Goal: Task Accomplishment & Management: Use online tool/utility

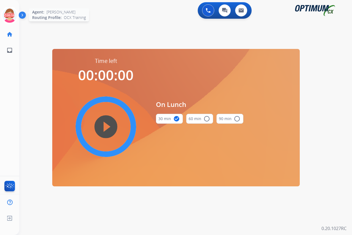
click at [9, 10] on icon at bounding box center [10, 16] width 18 height 18
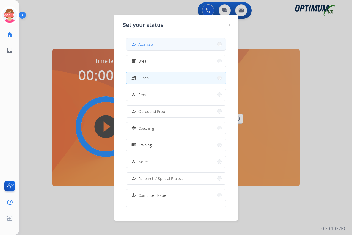
click at [148, 43] on span "Available" at bounding box center [145, 44] width 15 height 6
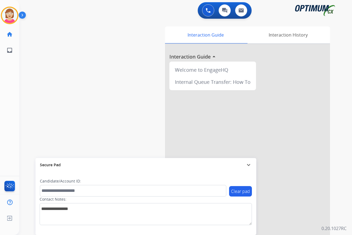
click at [7, 119] on div "[PERSON_NAME] Available Edit Avatar Agent: [PERSON_NAME] Profile: OCX Training …" at bounding box center [9, 117] width 19 height 235
click at [4, 102] on div "[PERSON_NAME] Available Edit Avatar Agent: [PERSON_NAME] Profile: OCX Training …" at bounding box center [9, 117] width 19 height 235
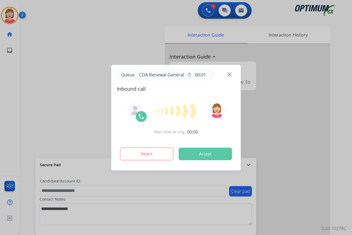
click at [10, 105] on div at bounding box center [176, 117] width 352 height 235
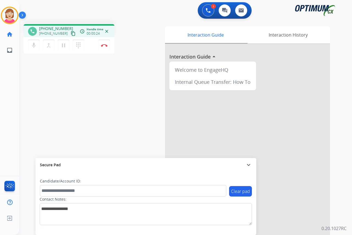
click at [126, 107] on div "phone [PHONE_NUMBER] [PHONE_NUMBER] content_copy access_time Call metrics Queue…" at bounding box center [178, 134] width 319 height 229
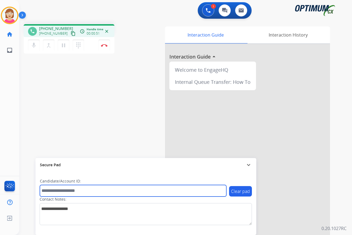
click at [48, 188] on input "text" at bounding box center [133, 191] width 186 height 12
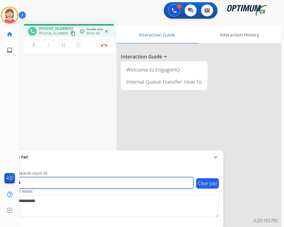
type input "*******"
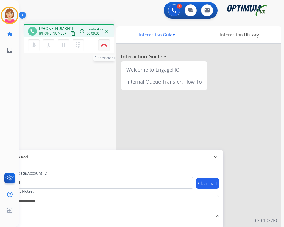
click at [104, 44] on img at bounding box center [104, 45] width 7 height 3
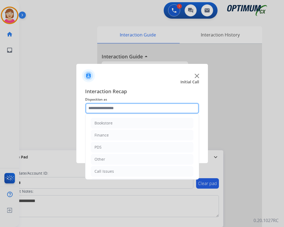
click at [94, 107] on input "text" at bounding box center [142, 108] width 114 height 11
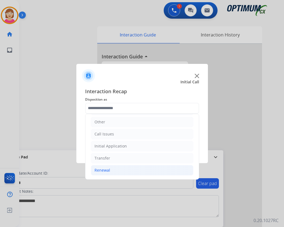
click at [100, 171] on div "Renewal" at bounding box center [103, 170] width 16 height 5
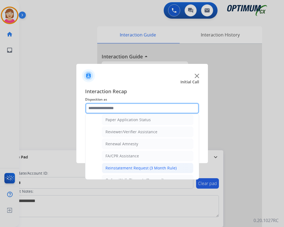
scroll to position [212, 0]
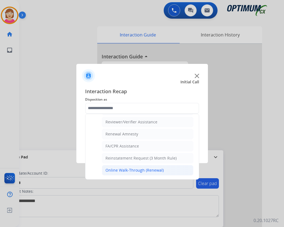
click at [114, 169] on div "Online Walk-Through (Renewal)" at bounding box center [134, 170] width 58 height 5
type input "**********"
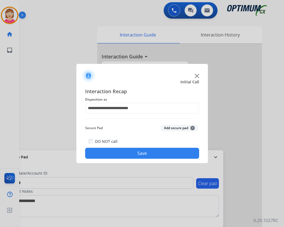
drag, startPoint x: 114, startPoint y: 169, endPoint x: 103, endPoint y: 81, distance: 89.3
click at [106, 77] on div at bounding box center [142, 73] width 132 height 19
click at [193, 128] on span "+" at bounding box center [192, 128] width 4 height 4
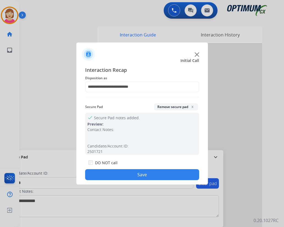
click at [117, 176] on button "Save" at bounding box center [142, 174] width 114 height 11
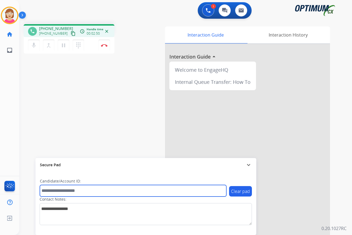
click at [47, 189] on input "text" at bounding box center [133, 191] width 186 height 12
type input "*******"
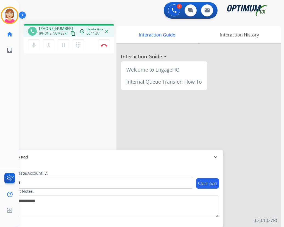
click at [97, 13] on div "1 Voice Interactions 0 Chat Interactions 0 Email Interactions" at bounding box center [148, 11] width 245 height 18
click at [104, 45] on img at bounding box center [104, 45] width 7 height 3
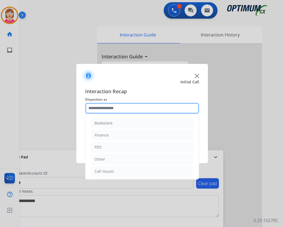
click at [93, 108] on input "text" at bounding box center [142, 108] width 114 height 11
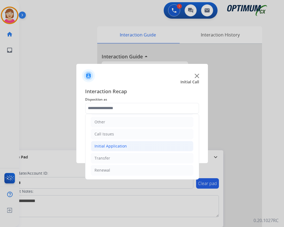
click at [111, 146] on div "Initial Application" at bounding box center [111, 146] width 32 height 5
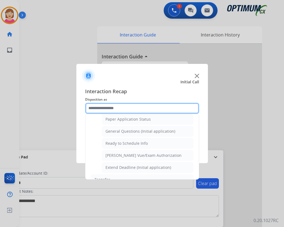
scroll to position [312, 0]
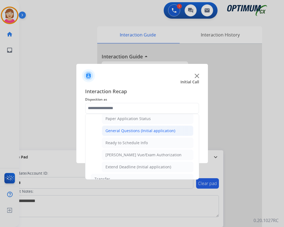
click at [128, 132] on div "General Questions (Initial application)" at bounding box center [140, 130] width 70 height 5
type input "**********"
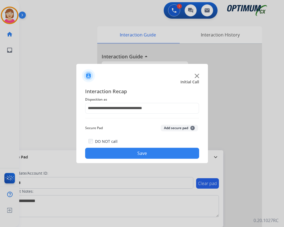
drag, startPoint x: 128, startPoint y: 132, endPoint x: 190, endPoint y: 139, distance: 63.1
click at [190, 139] on div "DO NOT call Save" at bounding box center [142, 148] width 114 height 21
click at [193, 127] on span "+" at bounding box center [192, 128] width 4 height 4
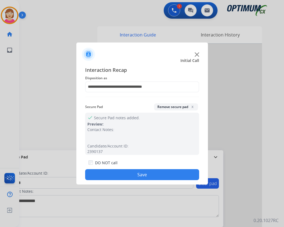
click at [115, 174] on button "Save" at bounding box center [142, 174] width 114 height 11
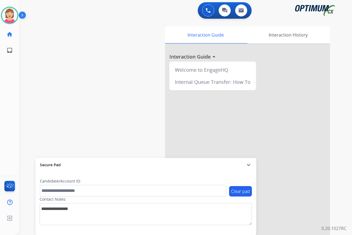
click at [1, 82] on div "[PERSON_NAME] Available Edit Avatar Agent: [PERSON_NAME] Profile: OCX Training …" at bounding box center [9, 117] width 19 height 235
drag, startPoint x: 1, startPoint y: 82, endPoint x: 134, endPoint y: 103, distance: 134.9
click at [134, 103] on div "swap_horiz Break voice bridge close_fullscreen Connect 3-Way Call merge_type Se…" at bounding box center [178, 134] width 319 height 229
click at [4, 82] on div "[PERSON_NAME] Available Edit Avatar Agent: [PERSON_NAME] Profile: OCX Training …" at bounding box center [9, 117] width 19 height 235
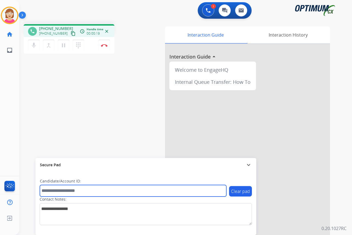
click at [48, 190] on input "text" at bounding box center [133, 191] width 186 height 12
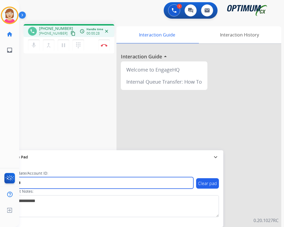
type input "*******"
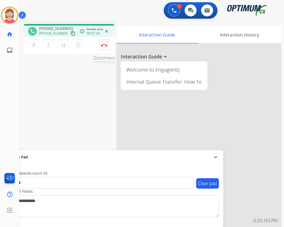
click at [102, 46] on img at bounding box center [104, 45] width 7 height 3
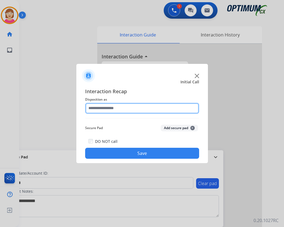
drag, startPoint x: 93, startPoint y: 106, endPoint x: 101, endPoint y: 107, distance: 7.7
click at [93, 107] on input "text" at bounding box center [142, 108] width 114 height 11
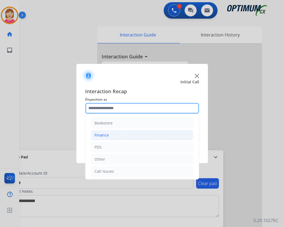
scroll to position [37, 0]
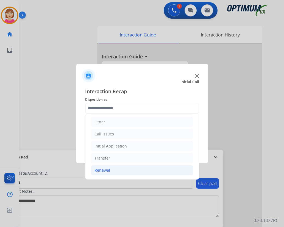
click at [104, 172] on div "Renewal" at bounding box center [103, 170] width 16 height 5
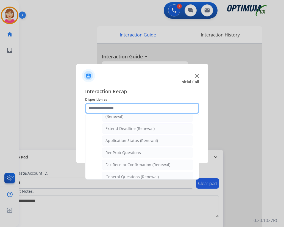
scroll to position [120, 0]
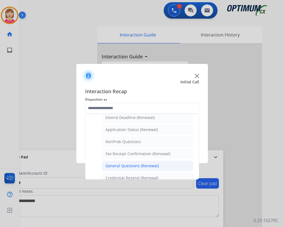
click at [123, 166] on div "General Questions (Renewal)" at bounding box center [131, 165] width 53 height 5
type input "**********"
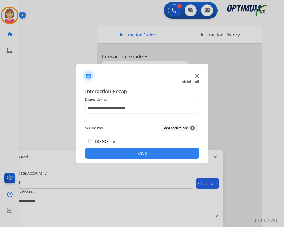
click at [193, 127] on span "+" at bounding box center [192, 128] width 4 height 4
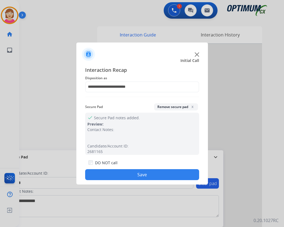
click at [112, 176] on button "Save" at bounding box center [142, 174] width 114 height 11
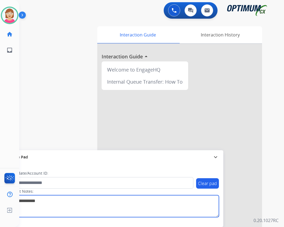
click at [120, 208] on textarea at bounding box center [113, 207] width 212 height 22
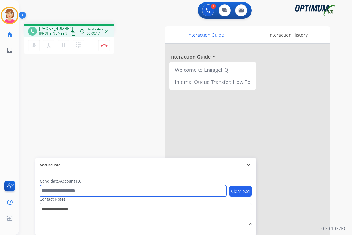
click at [49, 189] on input "text" at bounding box center [133, 191] width 186 height 12
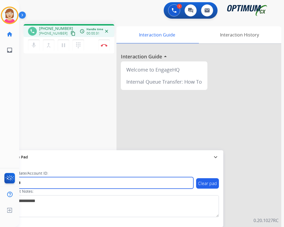
type input "*******"
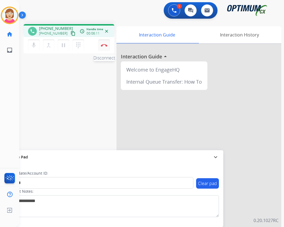
click at [104, 44] on img at bounding box center [104, 45] width 7 height 3
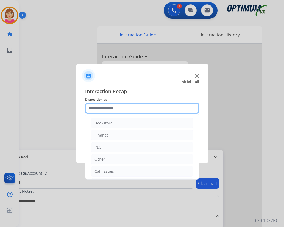
drag, startPoint x: 104, startPoint y: 44, endPoint x: 91, endPoint y: 107, distance: 63.9
click at [91, 107] on input "text" at bounding box center [142, 108] width 114 height 11
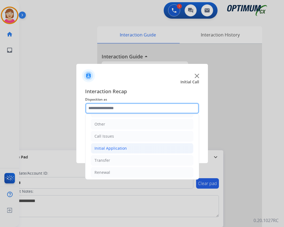
scroll to position [37, 0]
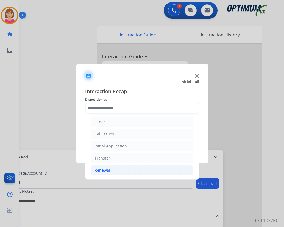
click at [101, 171] on div "Renewal" at bounding box center [103, 170] width 16 height 5
click at [98, 170] on div "Renewal" at bounding box center [103, 170] width 16 height 5
drag, startPoint x: 98, startPoint y: 170, endPoint x: 62, endPoint y: 122, distance: 60.4
click at [62, 122] on div at bounding box center [142, 113] width 284 height 227
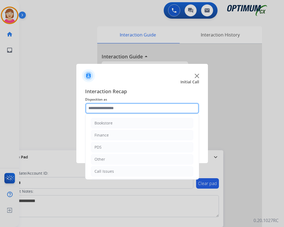
click at [171, 107] on input "text" at bounding box center [142, 108] width 114 height 11
drag, startPoint x: 171, startPoint y: 107, endPoint x: 103, endPoint y: 107, distance: 67.9
click at [103, 107] on input "text" at bounding box center [142, 108] width 114 height 11
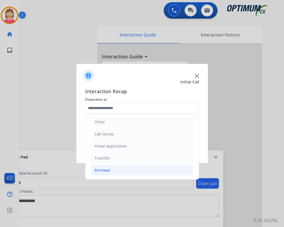
click at [105, 171] on div "Renewal" at bounding box center [103, 170] width 16 height 5
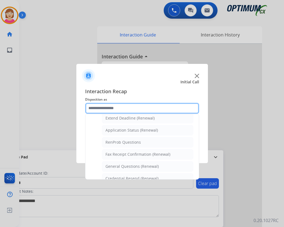
scroll to position [120, 0]
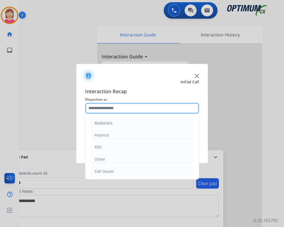
drag, startPoint x: 123, startPoint y: 167, endPoint x: 101, endPoint y: 108, distance: 63.0
click at [101, 108] on input "text" at bounding box center [142, 108] width 114 height 11
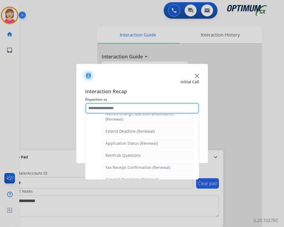
scroll to position [165, 0]
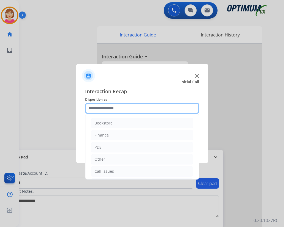
drag, startPoint x: 125, startPoint y: 121, endPoint x: 93, endPoint y: 108, distance: 33.9
click at [93, 108] on input "text" at bounding box center [142, 108] width 114 height 11
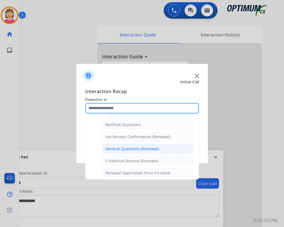
scroll to position [137, 0]
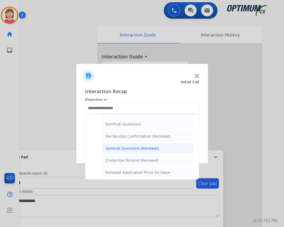
click at [121, 147] on div "General Questions (Renewal)" at bounding box center [131, 148] width 53 height 5
type input "**********"
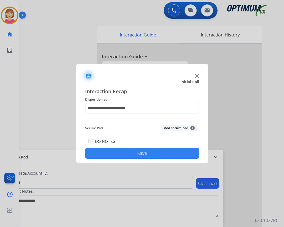
click at [193, 127] on span "+" at bounding box center [192, 128] width 4 height 4
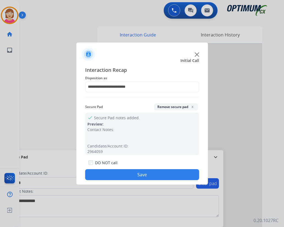
click at [117, 174] on button "Save" at bounding box center [142, 174] width 114 height 11
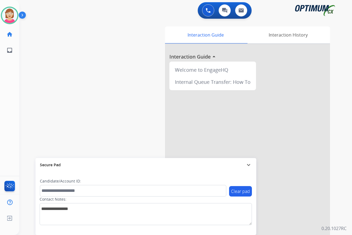
click at [10, 86] on div "[PERSON_NAME] Available Edit Avatar Agent: [PERSON_NAME] Profile: OCX Training …" at bounding box center [9, 117] width 19 height 235
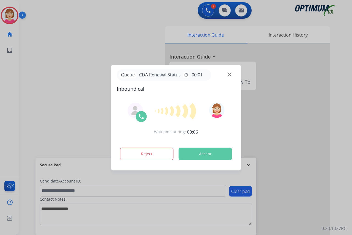
click at [7, 65] on div at bounding box center [176, 117] width 352 height 235
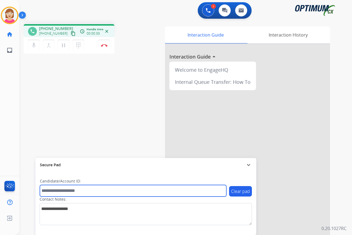
drag, startPoint x: 52, startPoint y: 191, endPoint x: 124, endPoint y: 189, distance: 72.3
click at [124, 189] on input "text" at bounding box center [133, 191] width 186 height 12
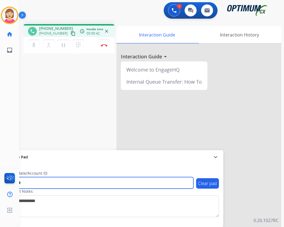
type input "*******"
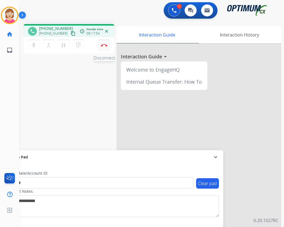
click at [105, 44] on button "Disconnect" at bounding box center [104, 46] width 12 height 12
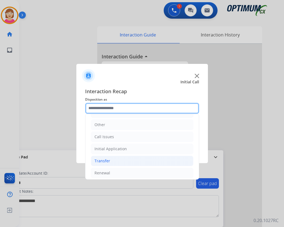
scroll to position [37, 0]
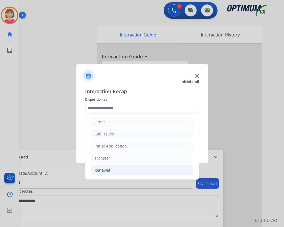
click at [102, 170] on div "Renewal" at bounding box center [103, 170] width 16 height 5
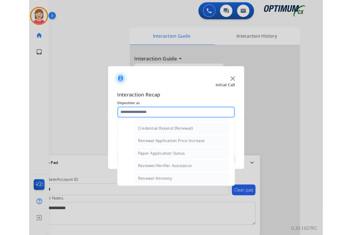
scroll to position [212, 0]
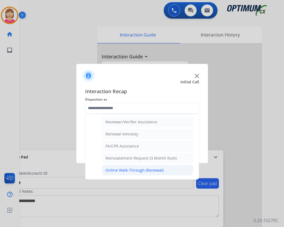
click at [118, 170] on div "Online Walk-Through (Renewal)" at bounding box center [134, 170] width 58 height 5
type input "**********"
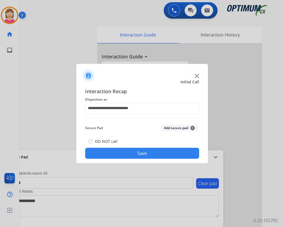
click at [193, 128] on span "+" at bounding box center [192, 128] width 4 height 4
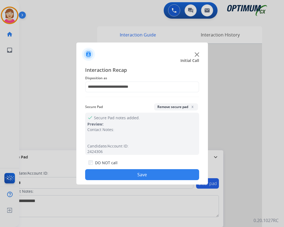
click at [113, 176] on button "Save" at bounding box center [142, 174] width 114 height 11
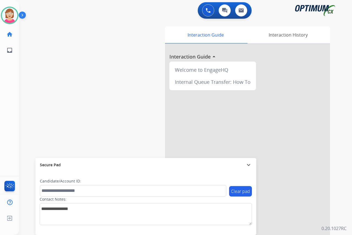
click at [7, 81] on div "[PERSON_NAME] Available Edit Avatar Agent: [PERSON_NAME] Profile: OCX Training …" at bounding box center [9, 117] width 19 height 235
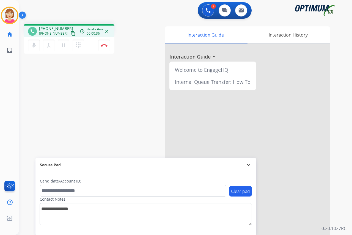
click at [8, 95] on div "[PERSON_NAME] Edit Avatar Agent: [PERSON_NAME] Profile: OCX Training home Home …" at bounding box center [9, 117] width 19 height 235
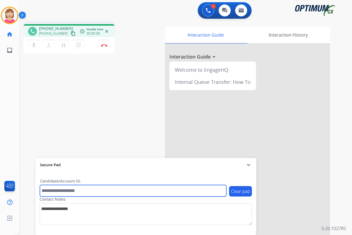
click at [51, 189] on input "text" at bounding box center [133, 191] width 186 height 12
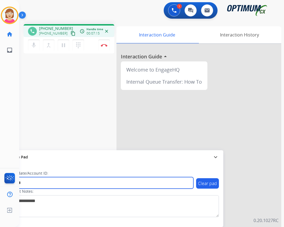
click at [42, 184] on input "*******" at bounding box center [100, 183] width 186 height 12
type input "**********"
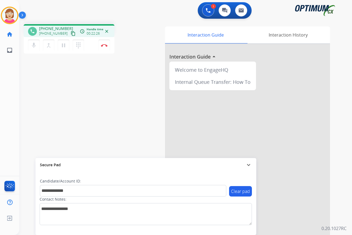
click at [6, 93] on div "[PERSON_NAME] Edit Avatar Agent: [PERSON_NAME] Profile: OCX Training home Home …" at bounding box center [9, 117] width 19 height 235
click at [104, 45] on img at bounding box center [104, 45] width 7 height 3
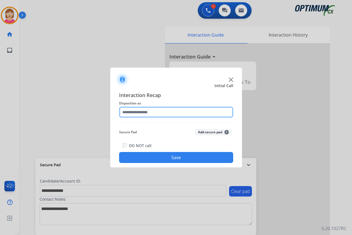
click at [127, 113] on input "text" at bounding box center [176, 112] width 114 height 11
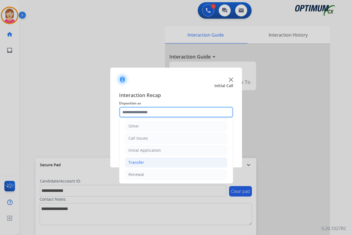
scroll to position [37, 0]
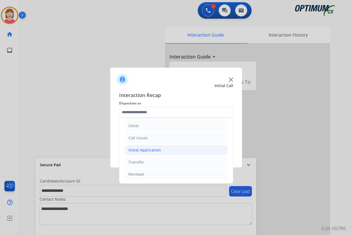
click at [137, 150] on div "Initial Application" at bounding box center [144, 149] width 32 height 5
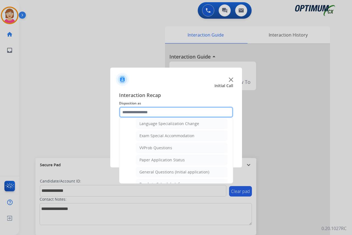
scroll to position [285, 0]
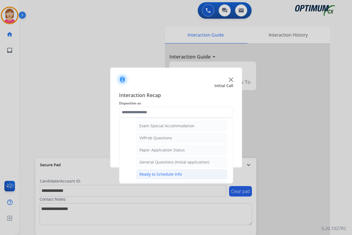
click at [153, 173] on div "Ready to Schedule Info" at bounding box center [160, 173] width 42 height 5
type input "**********"
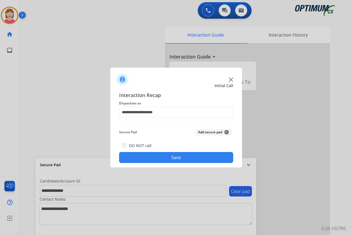
click at [227, 131] on span "+" at bounding box center [226, 132] width 4 height 4
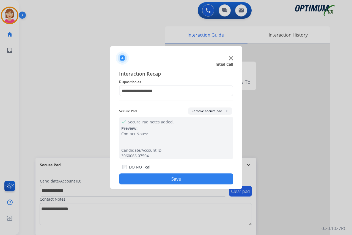
click at [145, 175] on button "Save" at bounding box center [176, 178] width 114 height 11
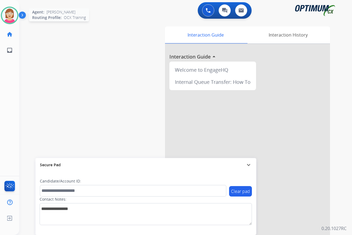
click at [9, 16] on img at bounding box center [9, 15] width 15 height 15
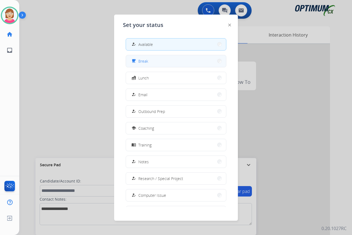
click at [148, 60] on span "Break" at bounding box center [143, 61] width 10 height 6
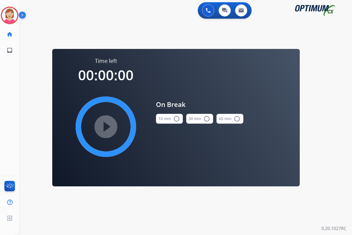
click at [176, 117] on mat-icon "radio_button_unchecked" at bounding box center [176, 118] width 7 height 7
click at [105, 126] on mat-icon "play_circle_filled" at bounding box center [105, 126] width 7 height 7
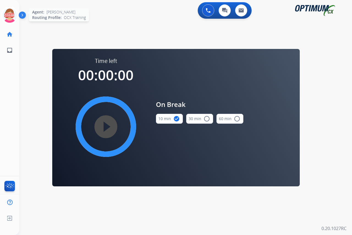
click at [9, 12] on icon at bounding box center [10, 16] width 18 height 18
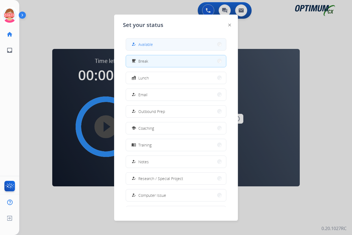
click at [140, 43] on span "Available" at bounding box center [145, 44] width 15 height 6
click at [140, 43] on div "swap_horiz Break voice bridge close_fullscreen Connect 3-Way Call merge_type Se…" at bounding box center [178, 33] width 319 height 26
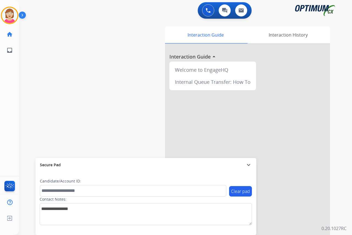
click at [7, 71] on div "[PERSON_NAME] Available Edit Avatar Agent: [PERSON_NAME] Profile: OCX Training …" at bounding box center [9, 117] width 19 height 235
click at [8, 89] on div "[PERSON_NAME] Available Edit Avatar Agent: [PERSON_NAME] Profile: OCX Training …" at bounding box center [9, 117] width 19 height 235
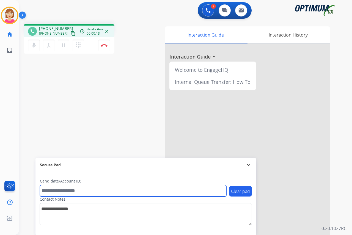
click at [52, 191] on input "text" at bounding box center [133, 191] width 186 height 12
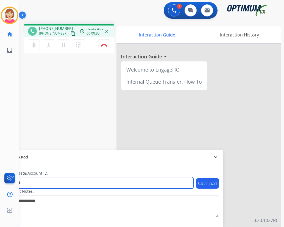
type input "*******"
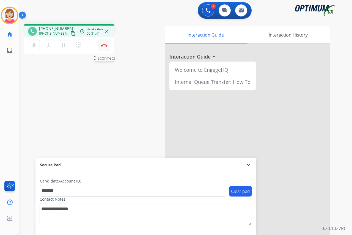
click at [104, 44] on img at bounding box center [104, 45] width 7 height 3
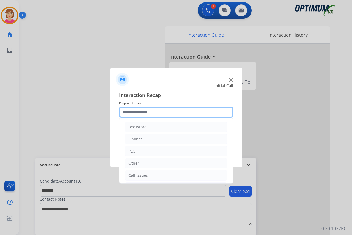
drag, startPoint x: 135, startPoint y: 112, endPoint x: 135, endPoint y: 118, distance: 6.9
click at [135, 112] on input "text" at bounding box center [176, 112] width 114 height 11
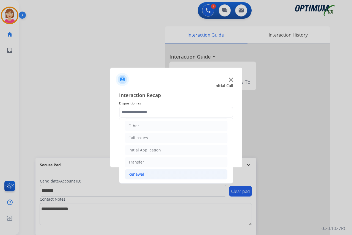
click at [137, 174] on div "Renewal" at bounding box center [136, 173] width 16 height 5
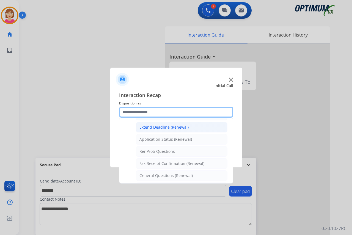
scroll to position [147, 0]
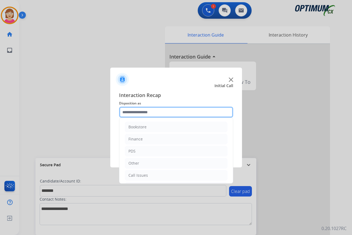
click at [135, 111] on input "text" at bounding box center [176, 112] width 114 height 11
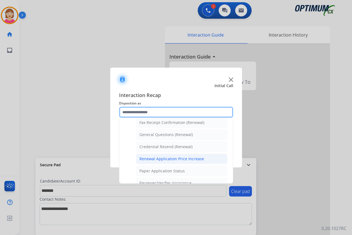
scroll to position [165, 0]
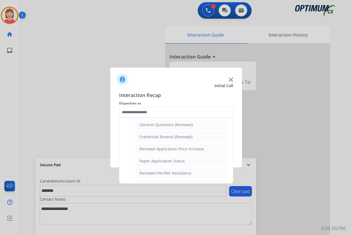
click at [173, 137] on div "Credential Resend (Renewal)" at bounding box center [165, 136] width 53 height 5
type input "**********"
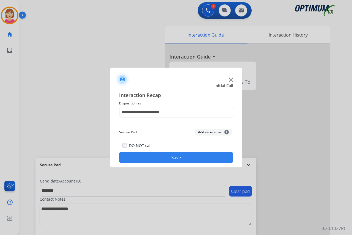
drag, startPoint x: 173, startPoint y: 137, endPoint x: 230, endPoint y: 143, distance: 56.9
click at [230, 143] on div "DO NOT call Save" at bounding box center [176, 152] width 114 height 21
click at [227, 131] on span "+" at bounding box center [226, 132] width 4 height 4
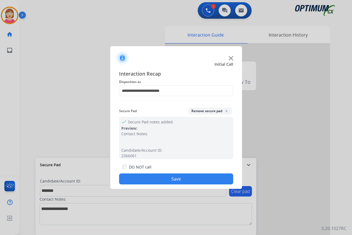
click at [153, 177] on button "Save" at bounding box center [176, 178] width 114 height 11
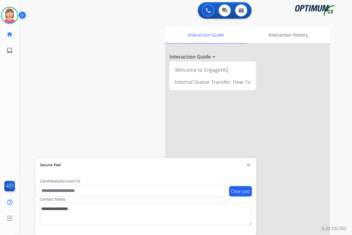
click at [11, 81] on div "[PERSON_NAME] Available Edit Avatar Agent: [PERSON_NAME] Profile: OCX Training …" at bounding box center [9, 117] width 19 height 235
click at [114, 112] on div "swap_horiz Break voice bridge close_fullscreen Connect 3-Way Call merge_type Se…" at bounding box center [178, 134] width 319 height 229
click at [78, 118] on div "swap_horiz Break voice bridge close_fullscreen Connect 3-Way Call merge_type Se…" at bounding box center [178, 134] width 319 height 229
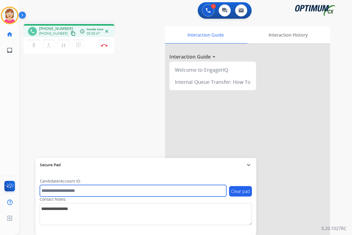
click at [51, 191] on input "text" at bounding box center [133, 191] width 186 height 12
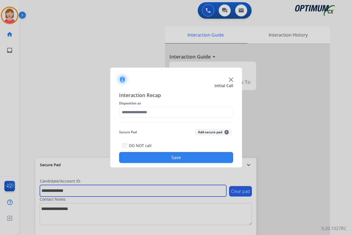
type input "**********"
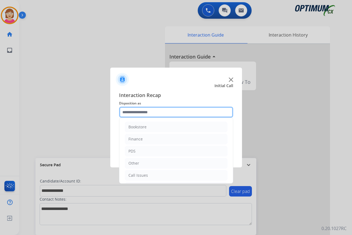
click at [135, 114] on input "text" at bounding box center [176, 112] width 114 height 11
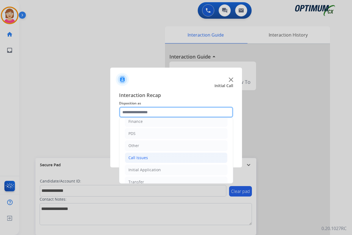
scroll to position [37, 0]
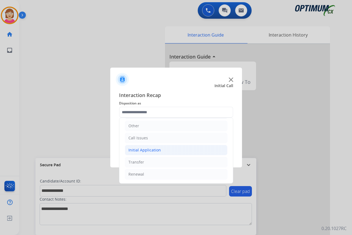
click at [140, 148] on div "Initial Application" at bounding box center [144, 149] width 32 height 5
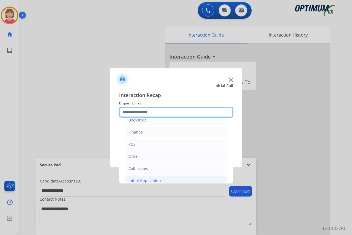
scroll to position [0, 0]
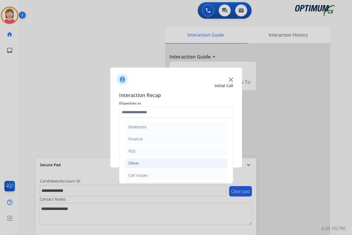
click at [134, 163] on div "Other" at bounding box center [133, 162] width 11 height 5
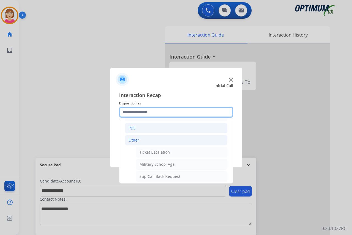
scroll to position [55, 0]
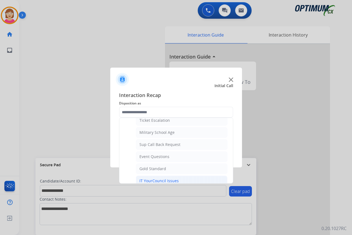
click at [149, 180] on div "IT YourCouncil Issues" at bounding box center [158, 180] width 39 height 5
type input "**********"
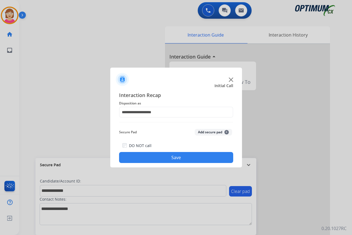
click at [227, 130] on button "Add secure pad +" at bounding box center [212, 132] width 37 height 7
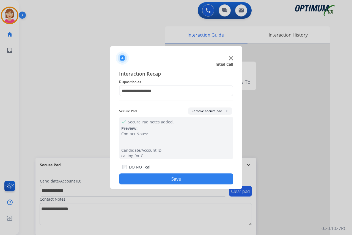
drag, startPoint x: 227, startPoint y: 130, endPoint x: 148, endPoint y: 179, distance: 93.3
click at [148, 179] on button "Save" at bounding box center [176, 178] width 114 height 11
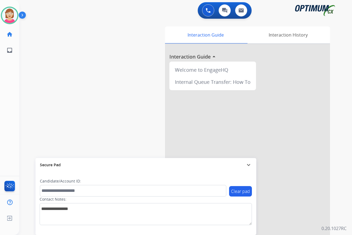
click at [9, 98] on div "[PERSON_NAME] Available Edit Avatar Agent: [PERSON_NAME] Profile: OCX Training …" at bounding box center [9, 117] width 19 height 235
click at [5, 144] on div "[PERSON_NAME] Available Edit Avatar Agent: [PERSON_NAME] Profile: OCX Training …" at bounding box center [9, 117] width 19 height 235
click at [10, 15] on img at bounding box center [9, 15] width 15 height 15
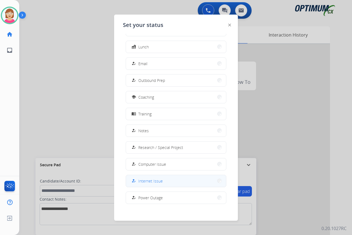
scroll to position [52, 0]
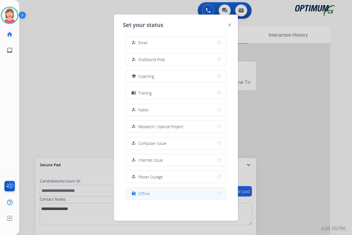
click at [150, 193] on button "work_off Offline" at bounding box center [176, 194] width 100 height 12
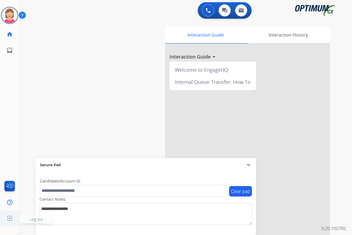
click at [34, 219] on span "Log out" at bounding box center [36, 218] width 13 height 5
